Goal: Task Accomplishment & Management: Manage account settings

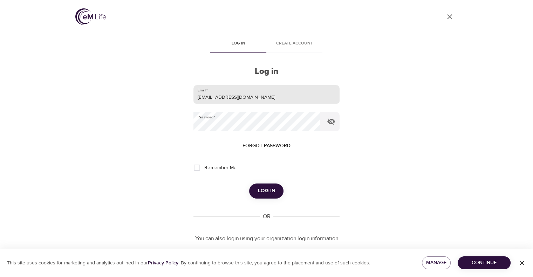
click at [247, 94] on input "[EMAIL_ADDRESS][DOMAIN_NAME]" at bounding box center [266, 94] width 146 height 19
type input "l"
type input "[EMAIL_ADDRESS][PERSON_NAME][DOMAIN_NAME]"
click at [249, 184] on button "Log in" at bounding box center [266, 191] width 34 height 15
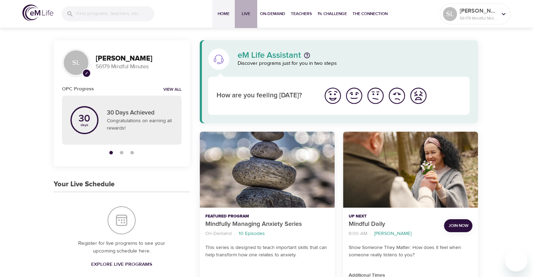
click at [246, 12] on span "Live" at bounding box center [246, 13] width 17 height 7
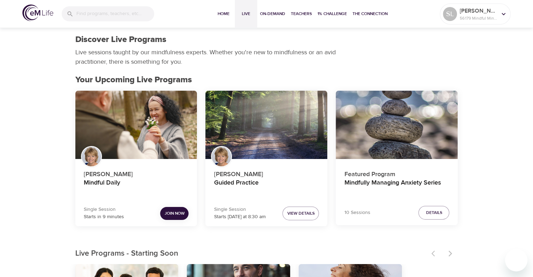
scroll to position [105, 0]
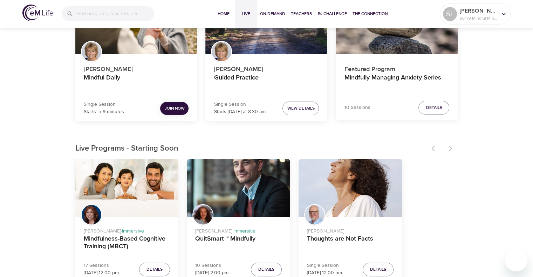
click at [176, 109] on span "Join Now" at bounding box center [174, 108] width 20 height 7
